Goal: Check status: Check status

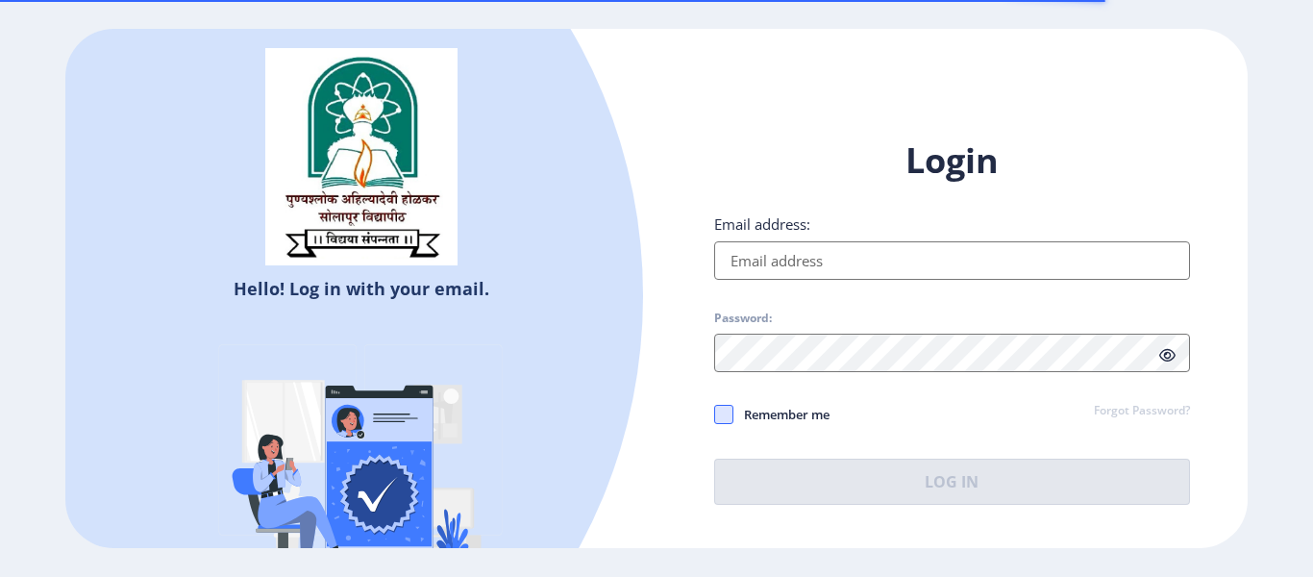
type input "[EMAIL_ADDRESS][DOMAIN_NAME]"
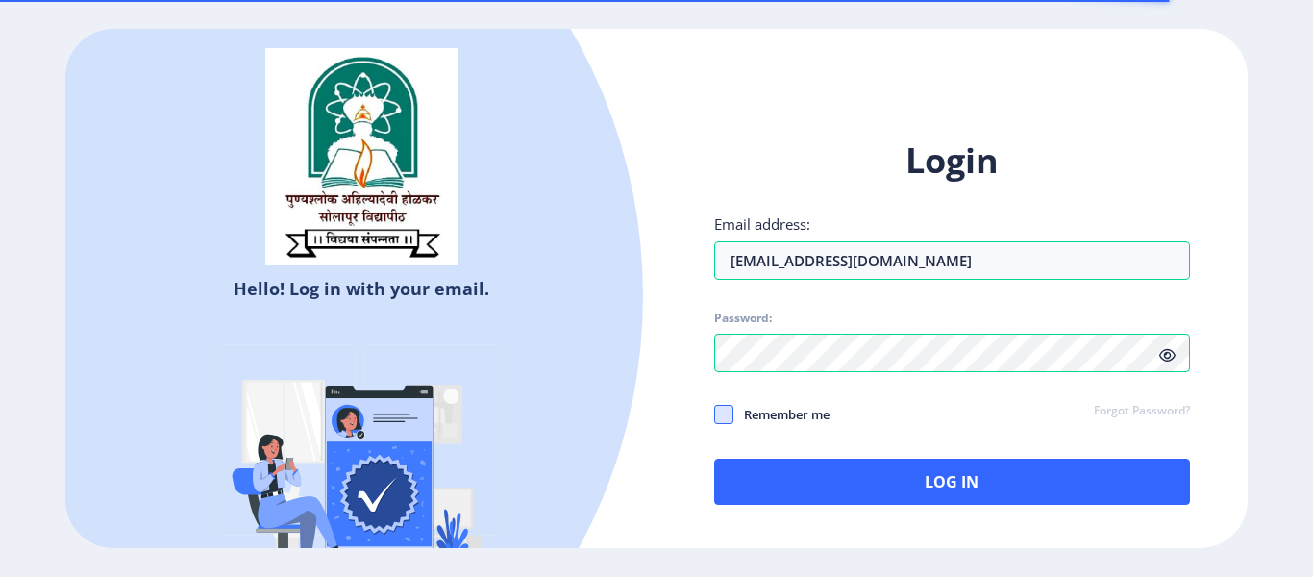
click at [727, 411] on span at bounding box center [723, 414] width 19 height 19
click at [715, 414] on input "Remember me" at bounding box center [714, 414] width 1 height 1
checkbox input "true"
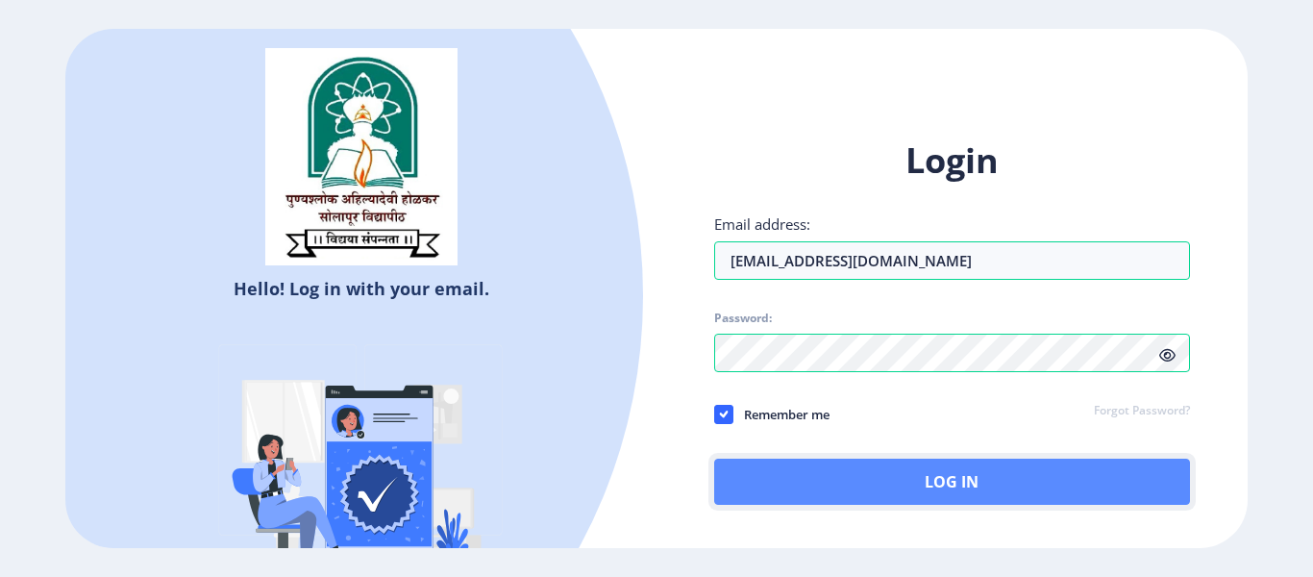
click at [868, 486] on button "Log In" at bounding box center [952, 481] width 476 height 46
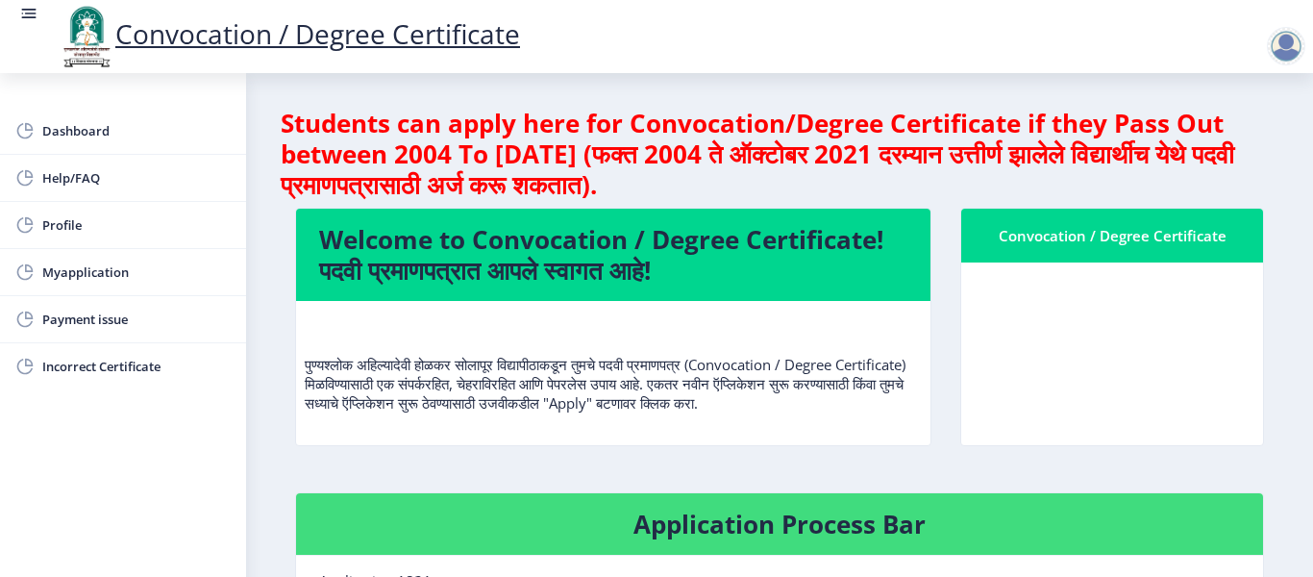
scroll to position [288, 0]
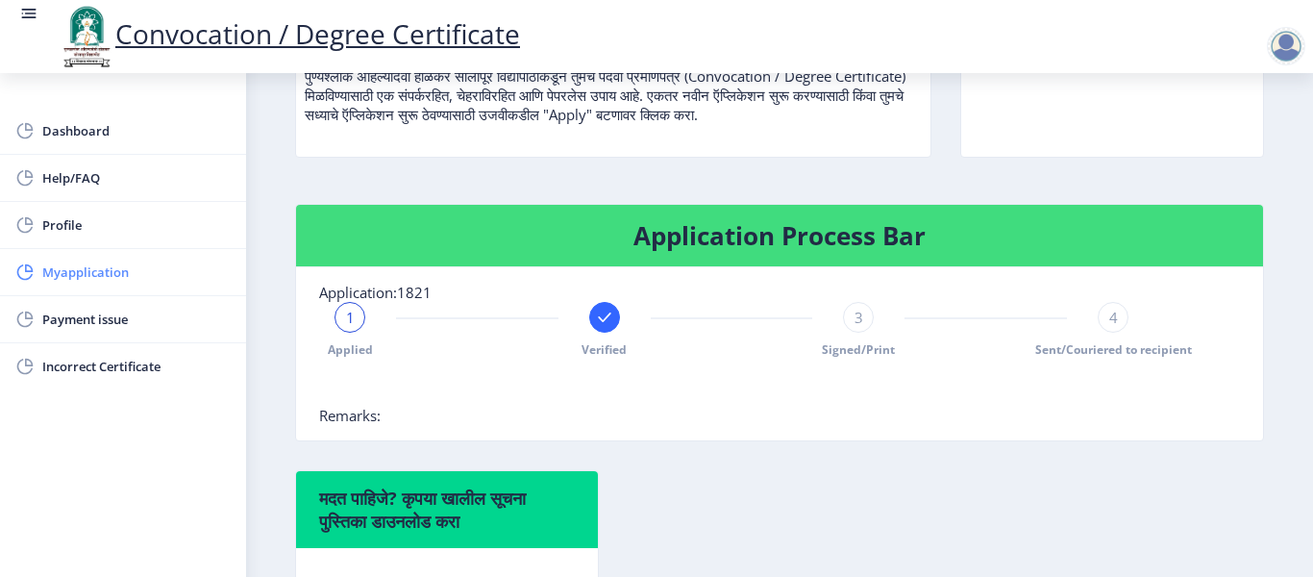
click at [86, 273] on span "Myapplication" at bounding box center [136, 271] width 188 height 23
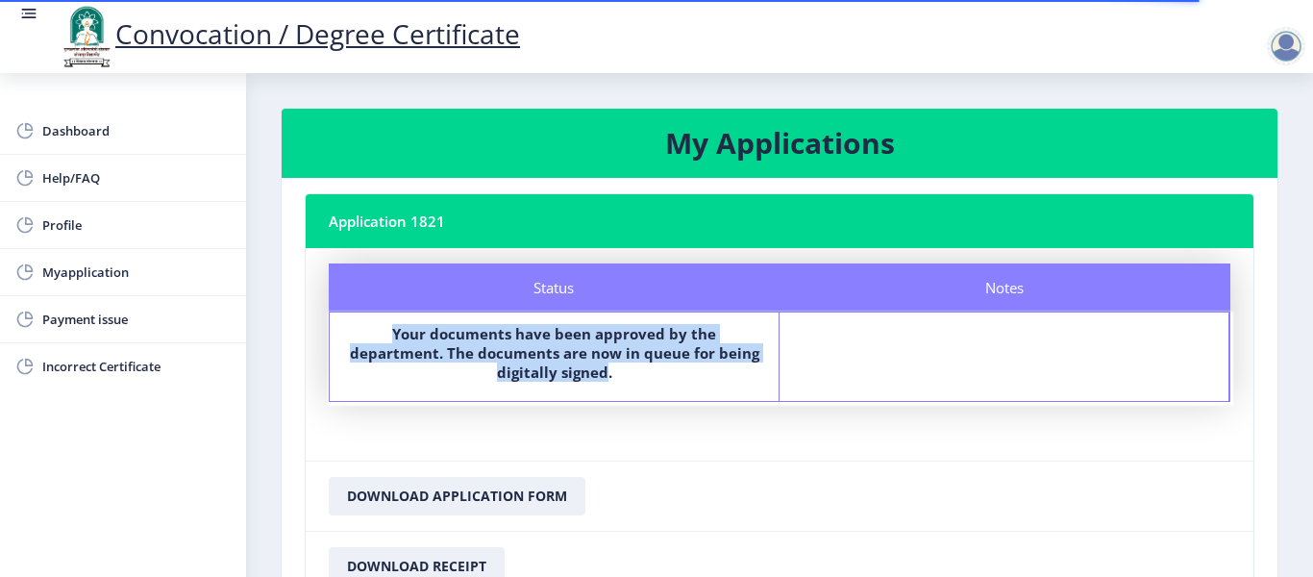
drag, startPoint x: 608, startPoint y: 377, endPoint x: 364, endPoint y: 332, distance: 248.2
click at [364, 332] on label "Your documents have been approved by the department. The documents are now in q…" at bounding box center [554, 353] width 414 height 58
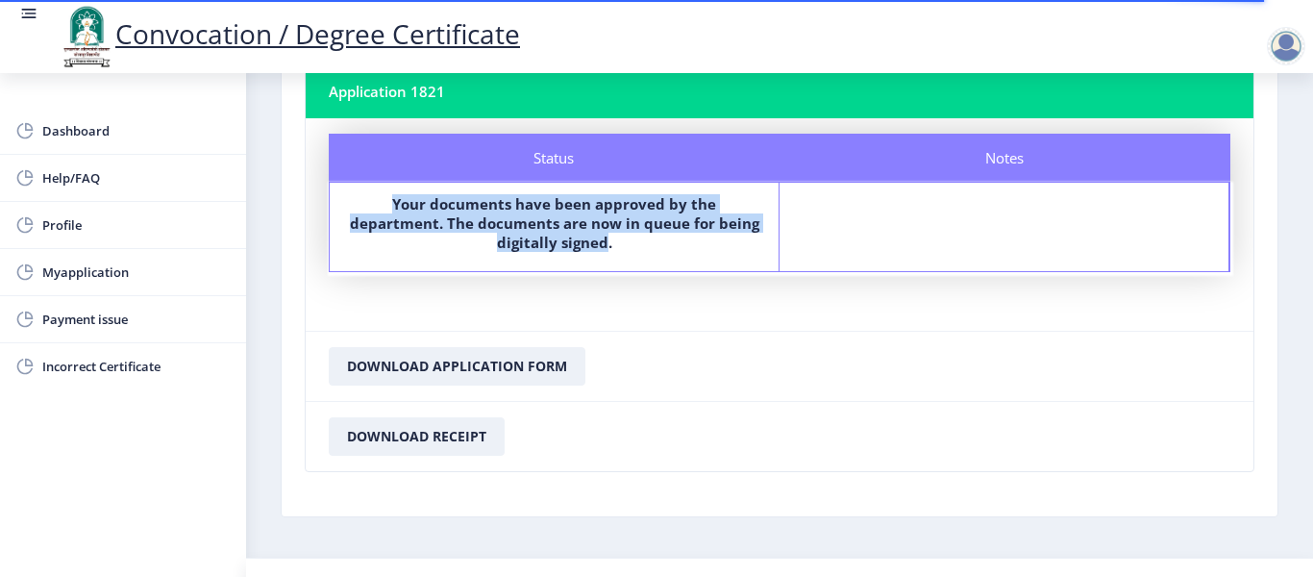
scroll to position [169, 0]
